Goal: Task Accomplishment & Management: Manage account settings

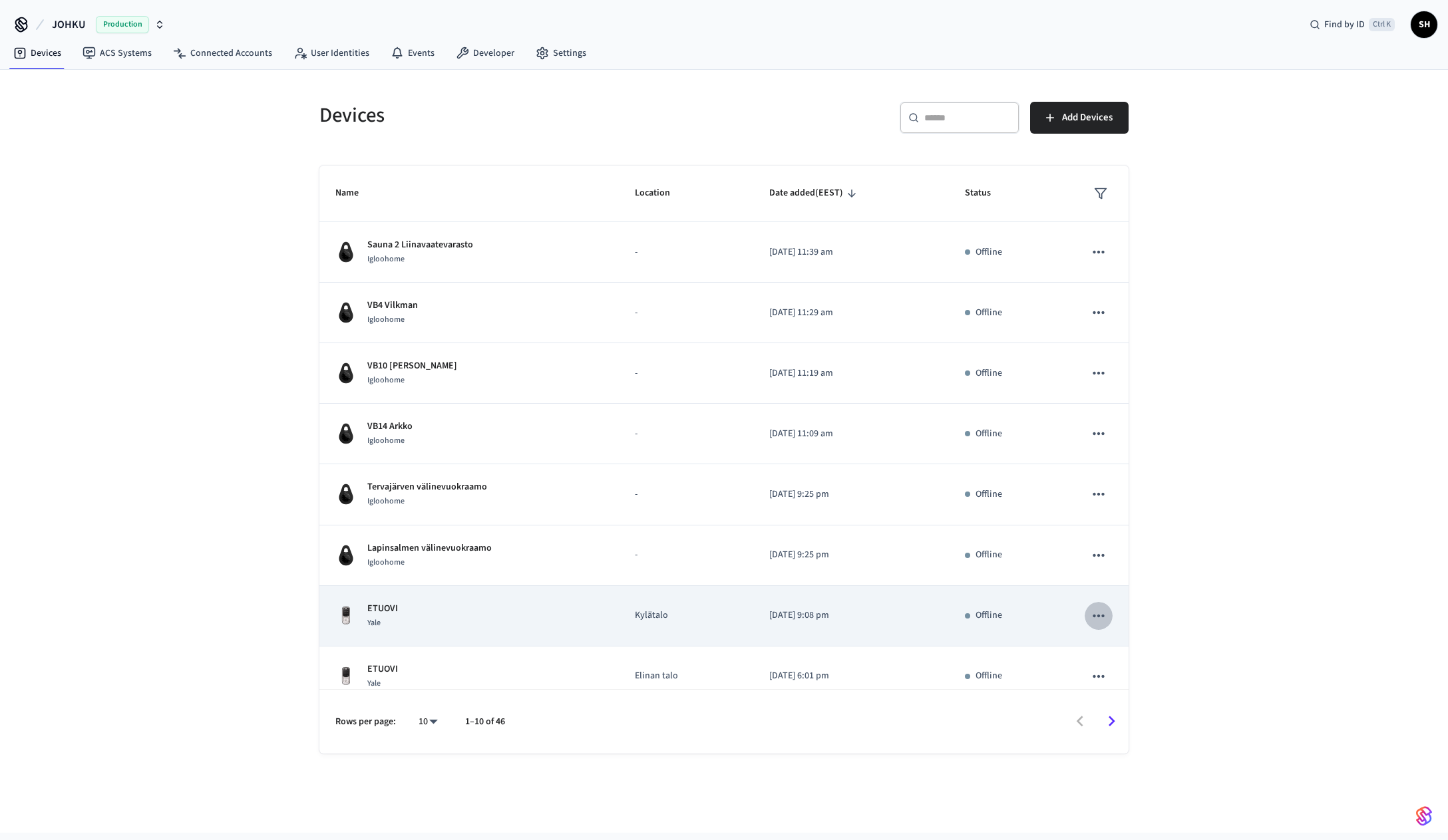
click at [1090, 614] on icon "sticky table" at bounding box center [1099, 616] width 17 height 17
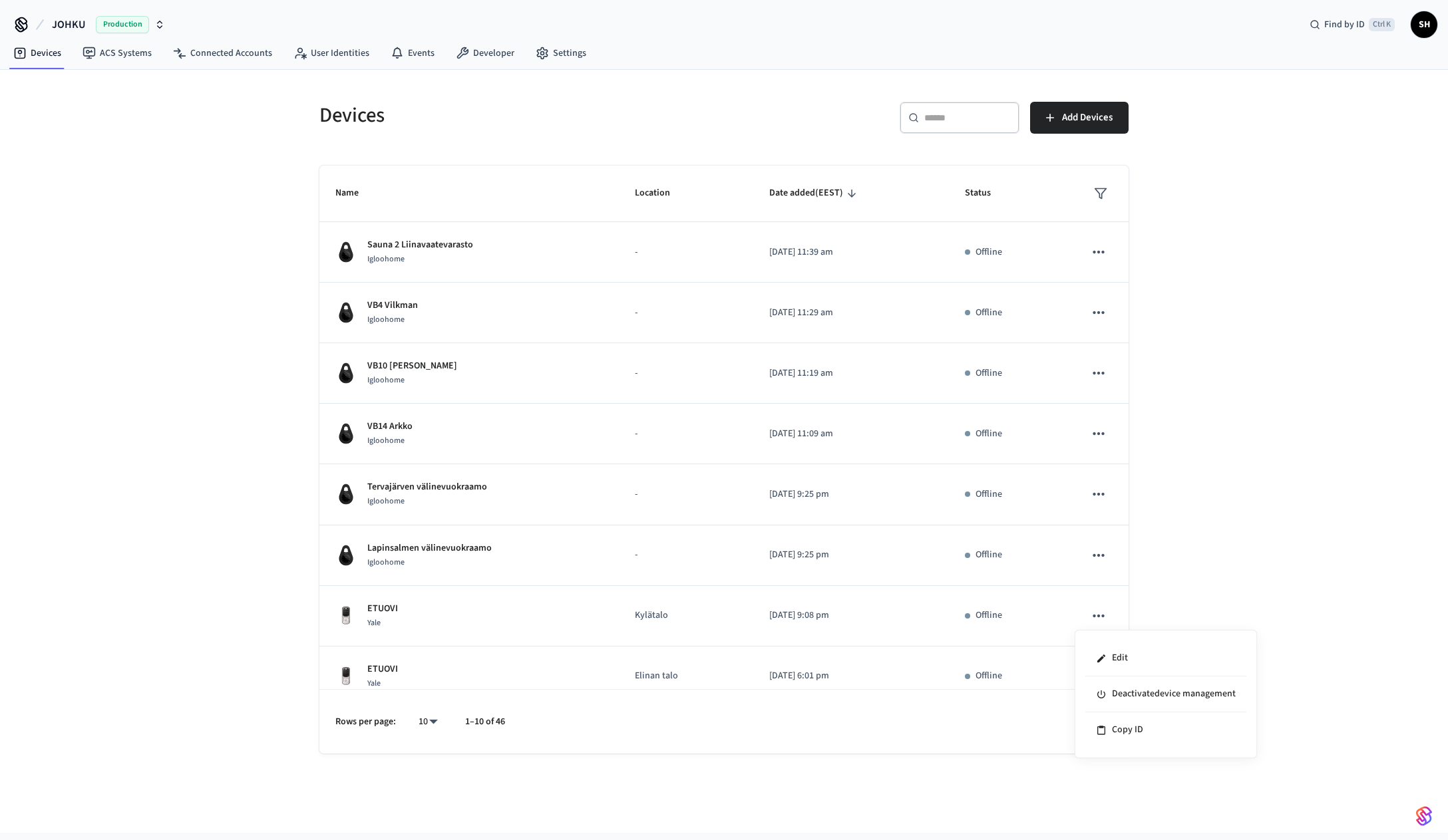
click at [426, 604] on div at bounding box center [724, 420] width 1448 height 840
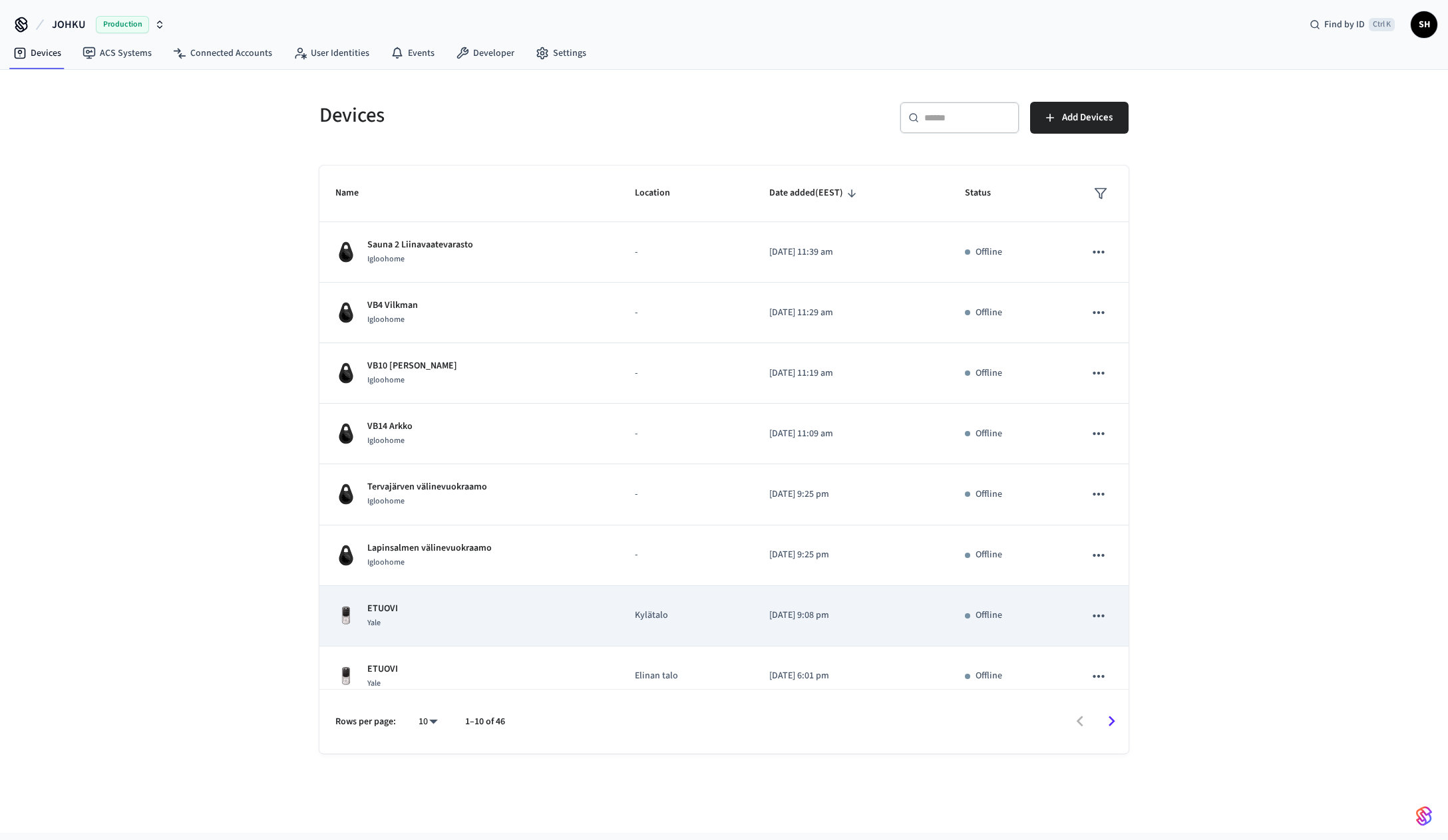
click at [383, 608] on p "ETUOVI" at bounding box center [382, 609] width 31 height 14
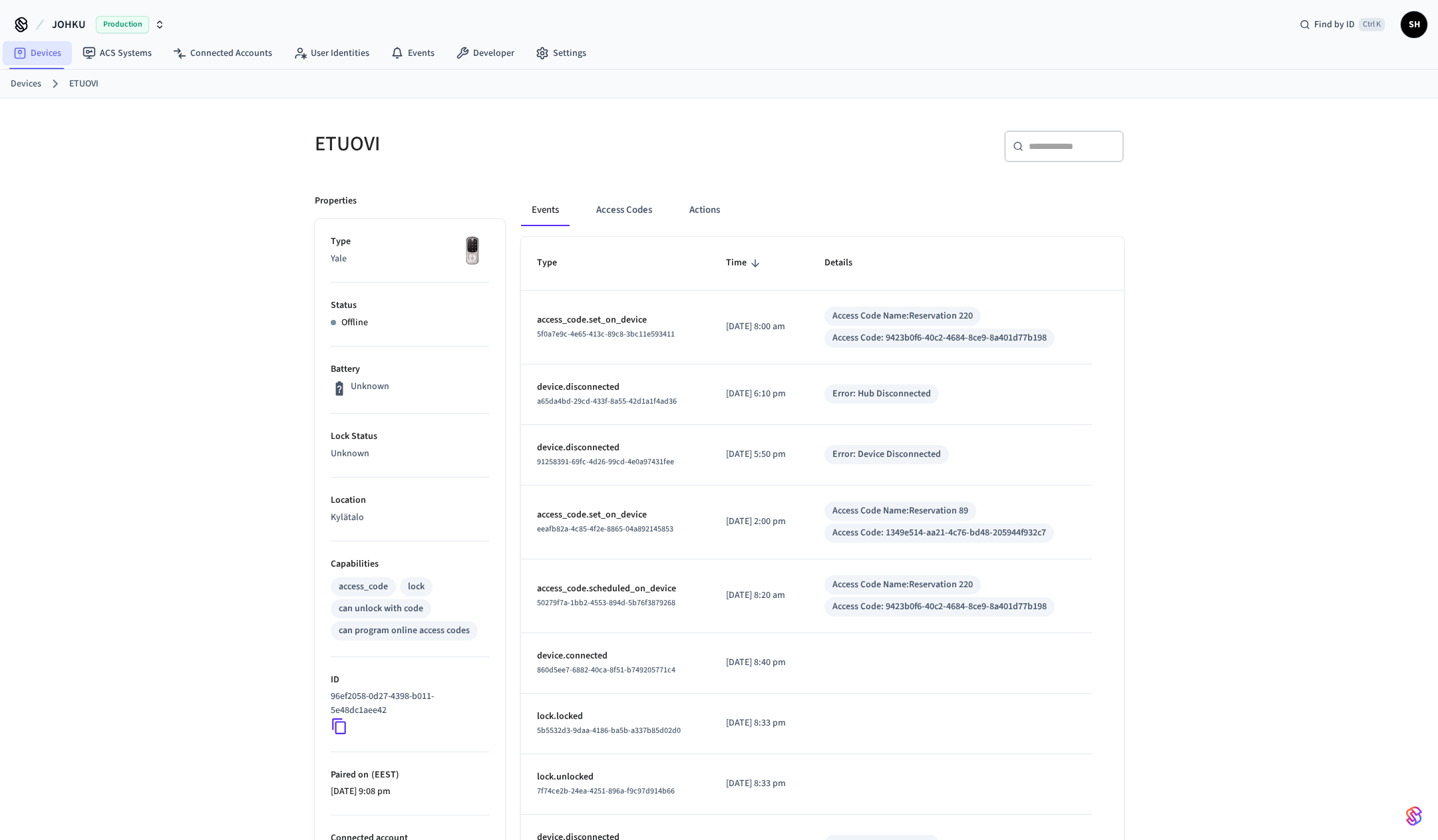
click at [22, 56] on icon at bounding box center [20, 53] width 13 height 13
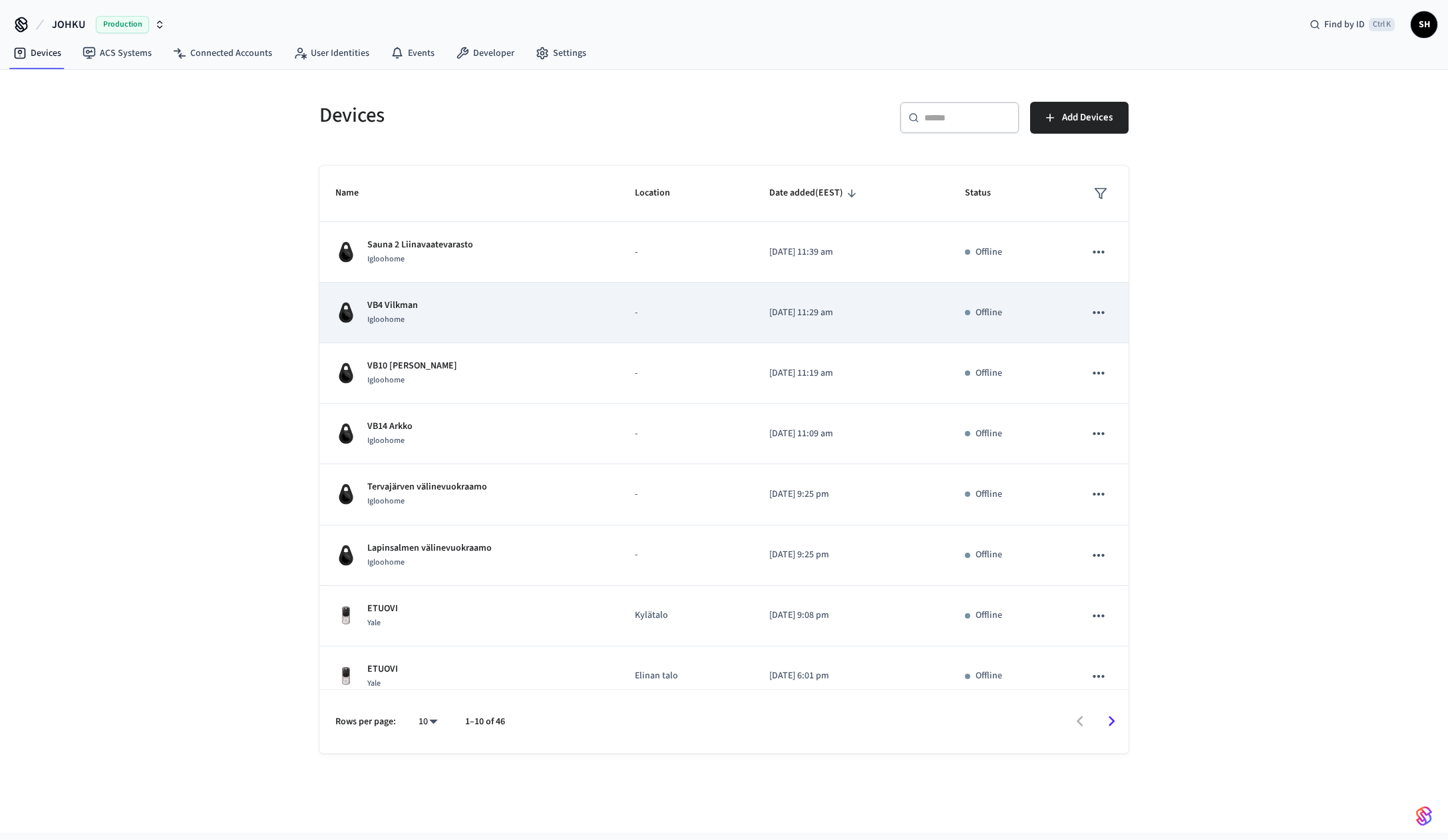
click at [401, 302] on p "VB4 Vilkman" at bounding box center [392, 305] width 51 height 14
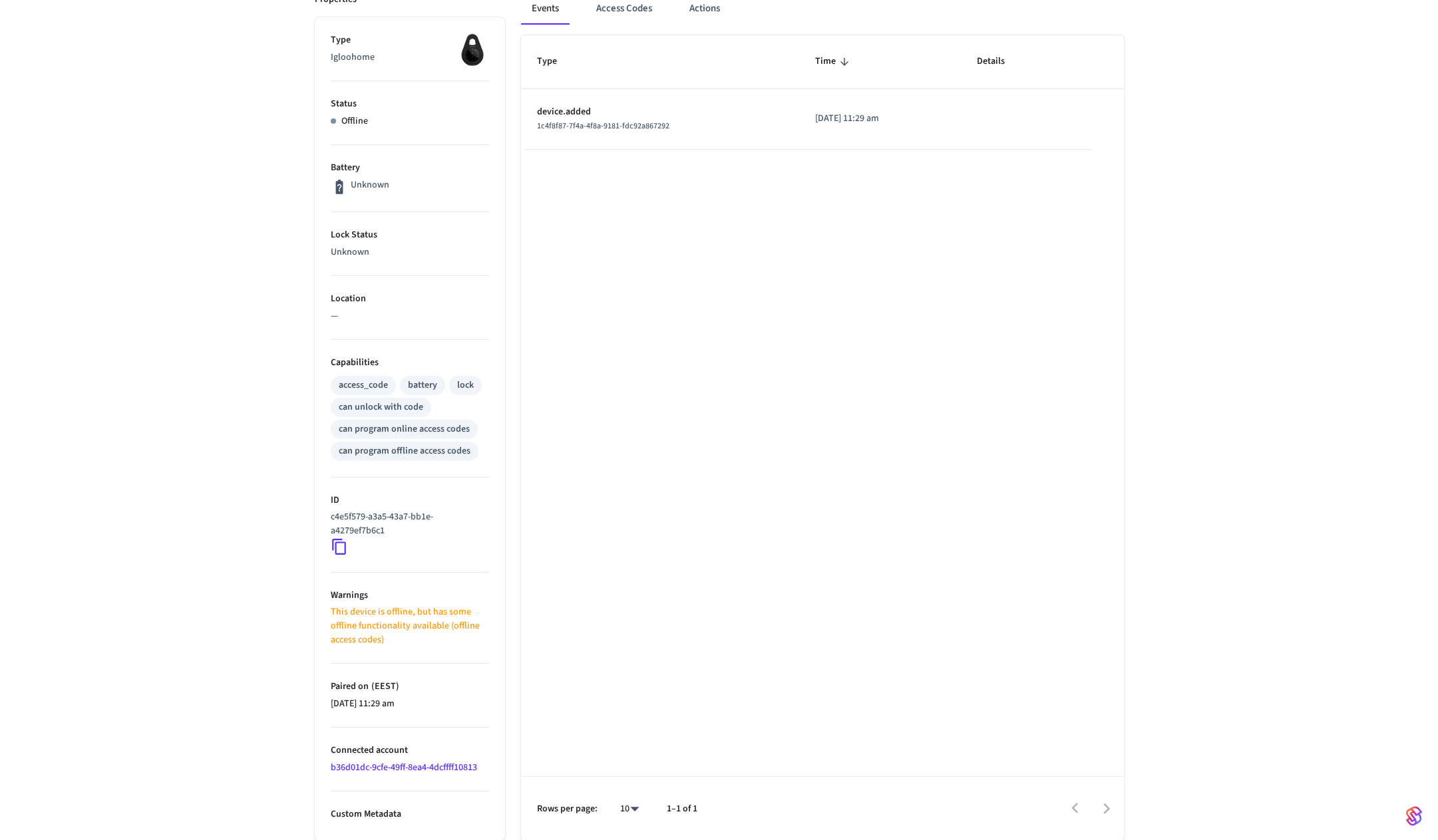
scroll to position [202, 0]
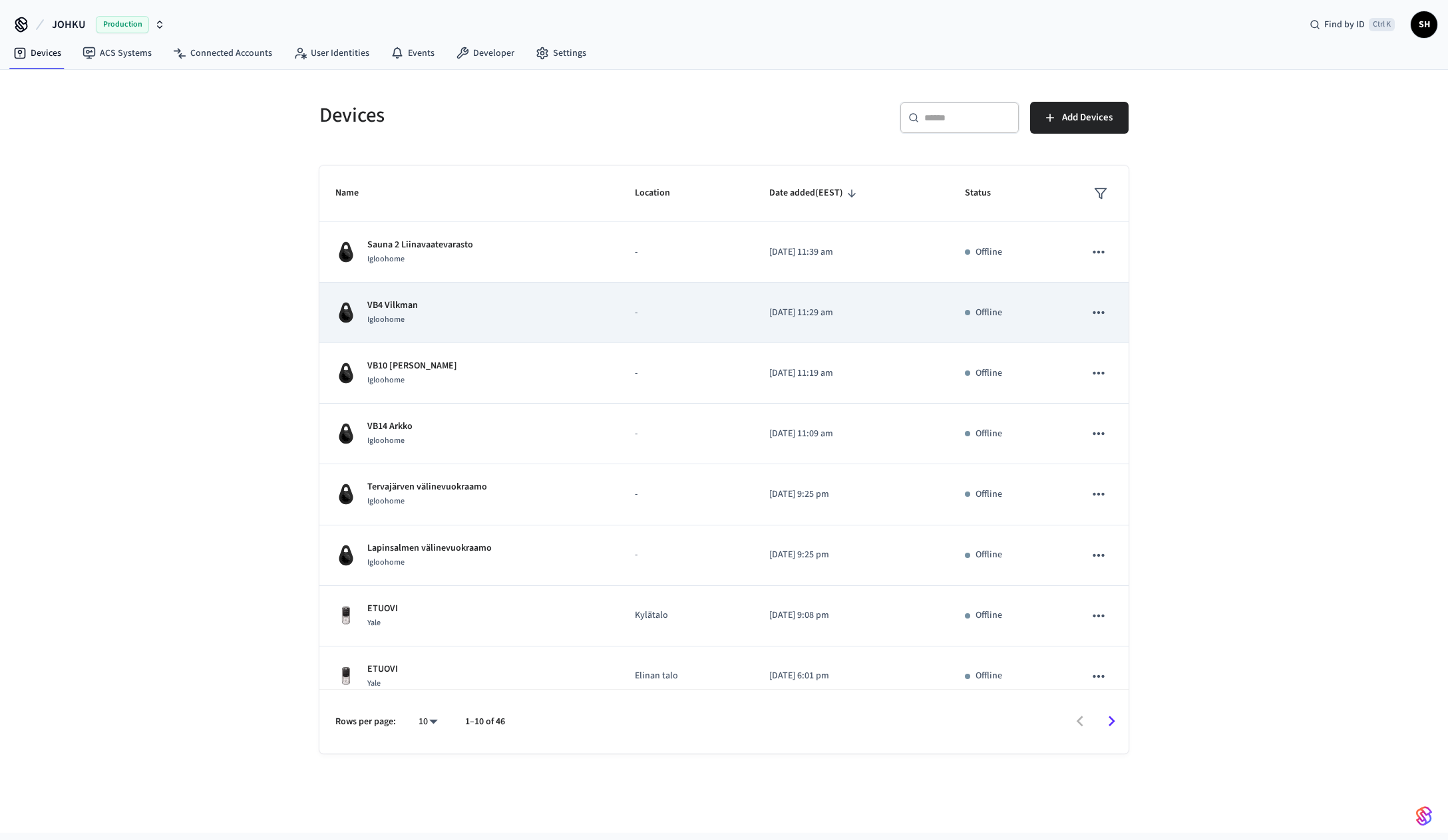
click at [1090, 317] on icon "sticky table" at bounding box center [1099, 313] width 17 height 17
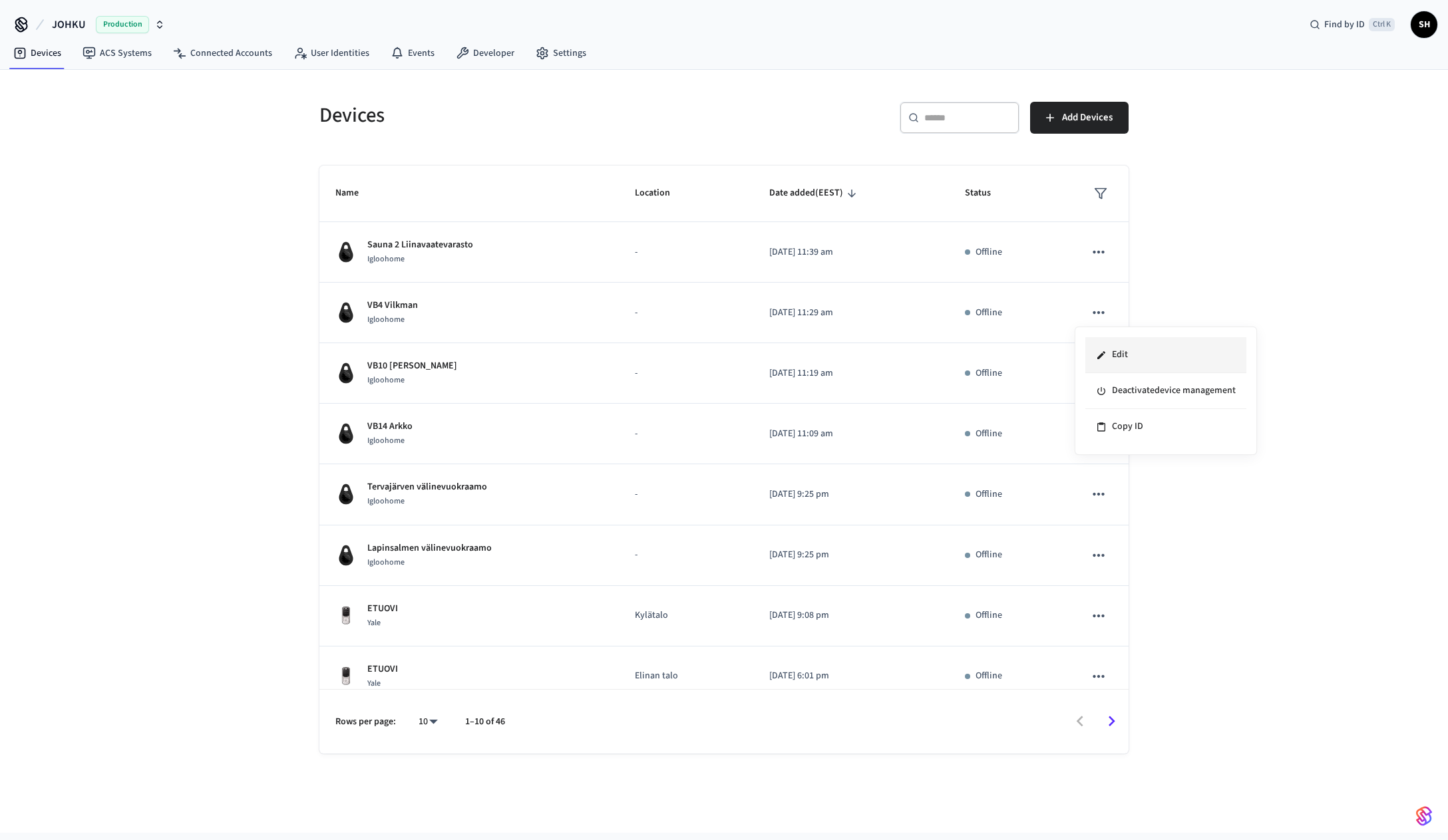
click at [1122, 360] on li "Edit" at bounding box center [1166, 355] width 161 height 36
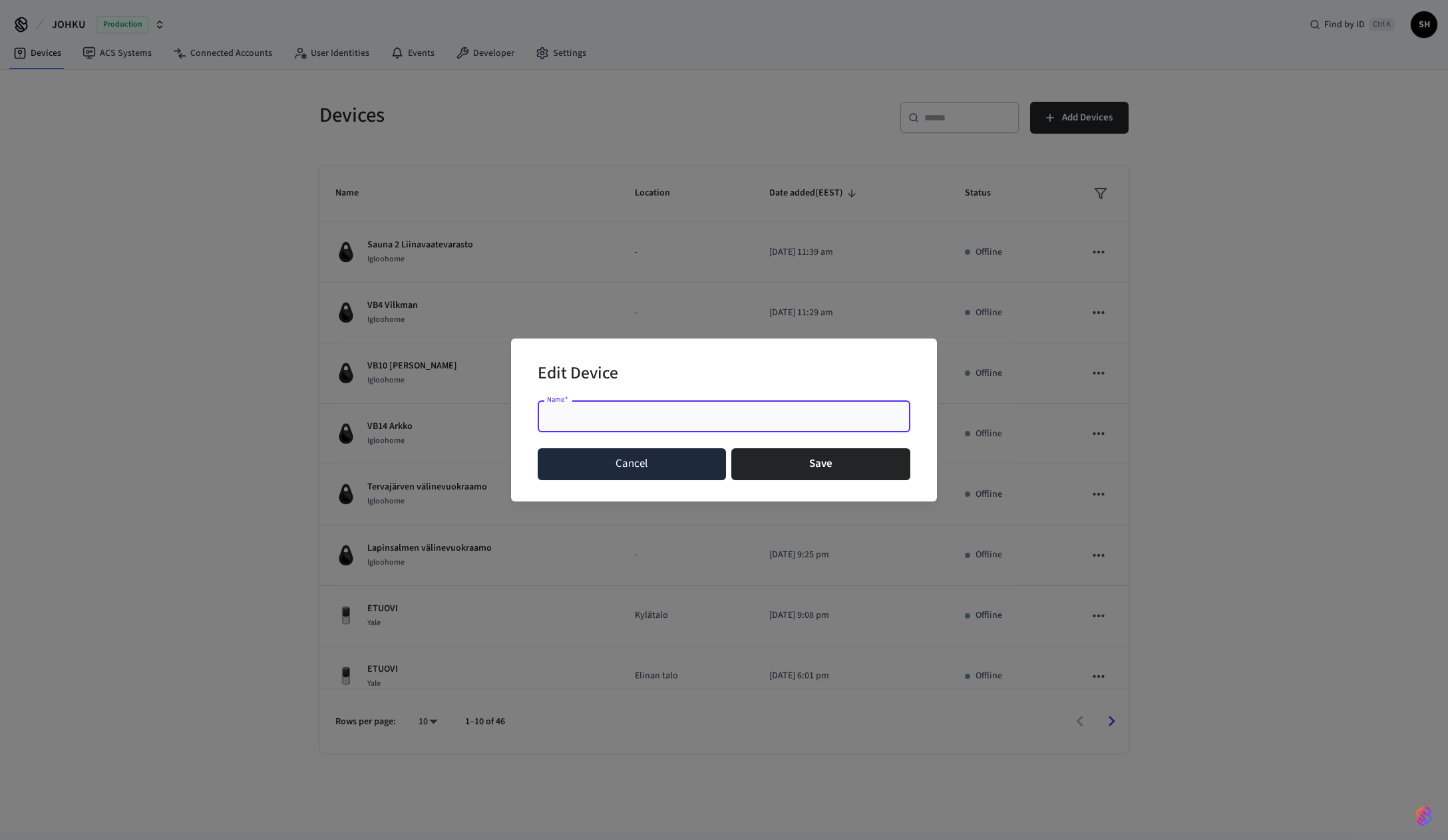
click at [656, 467] on button "Cancel" at bounding box center [631, 464] width 188 height 32
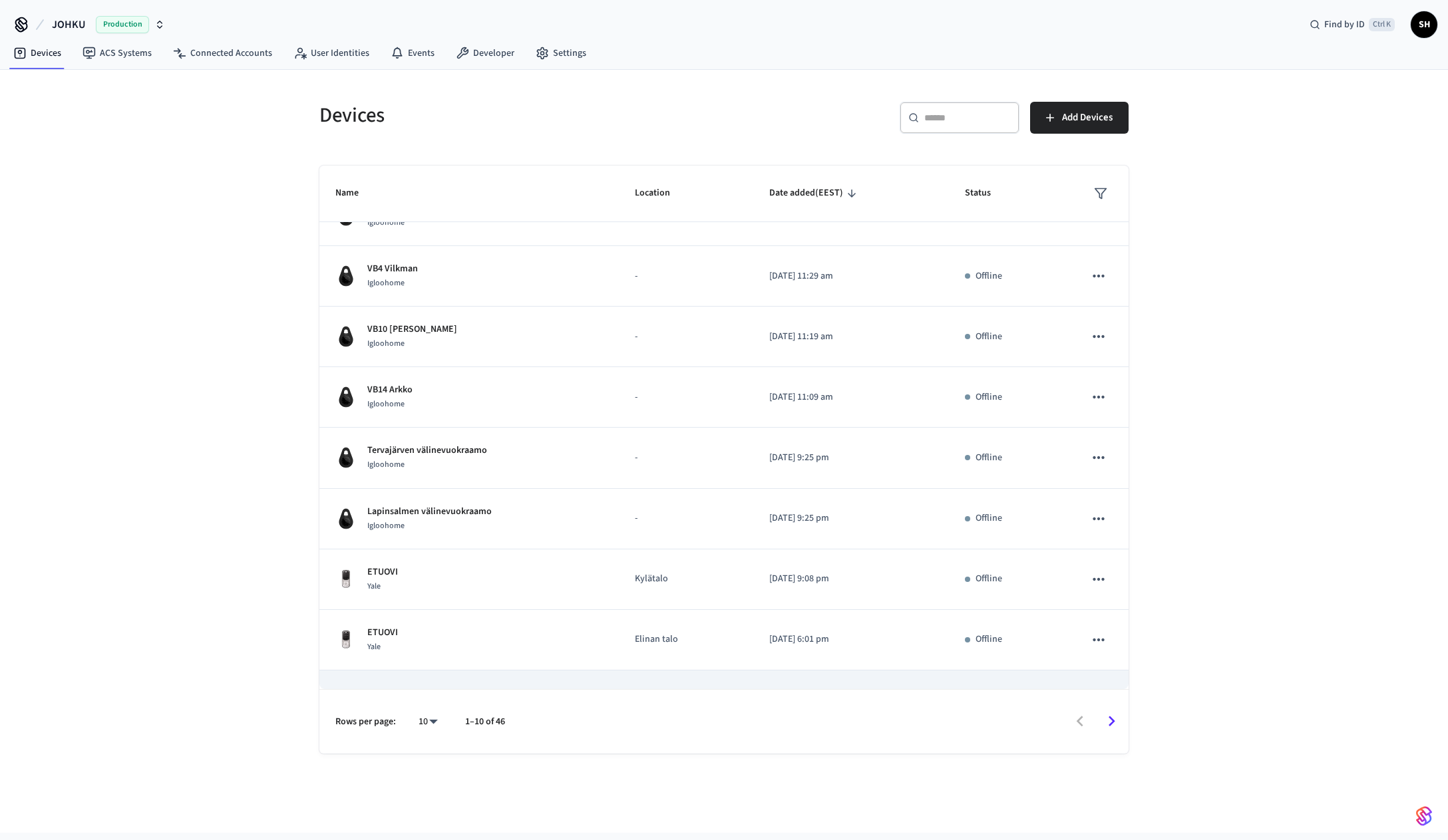
scroll to position [139, 0]
